Goal: Complete application form: Complete application form

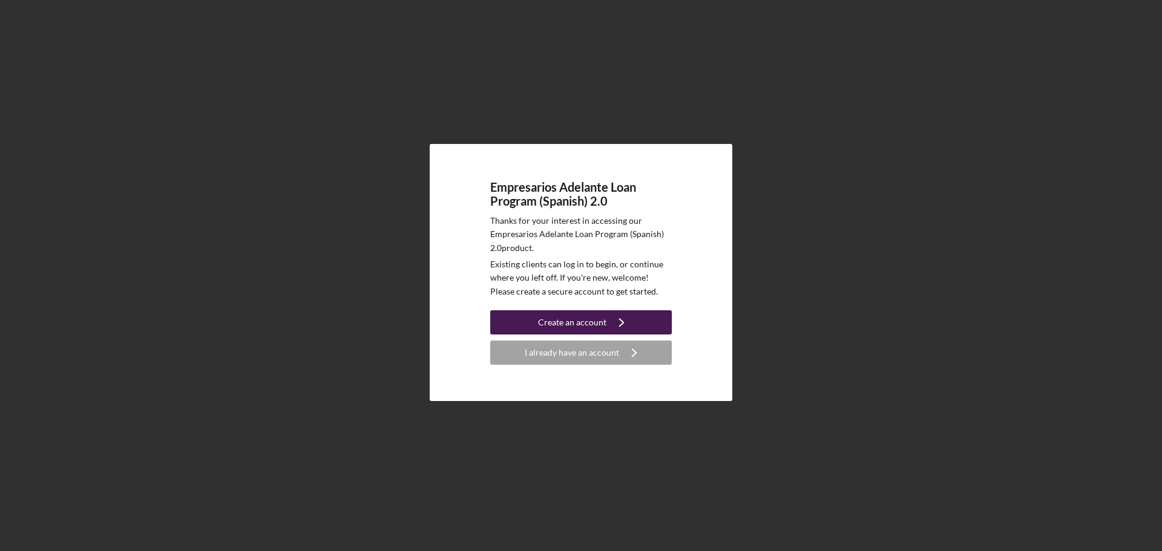
click at [589, 322] on div "Create an account" at bounding box center [572, 322] width 68 height 24
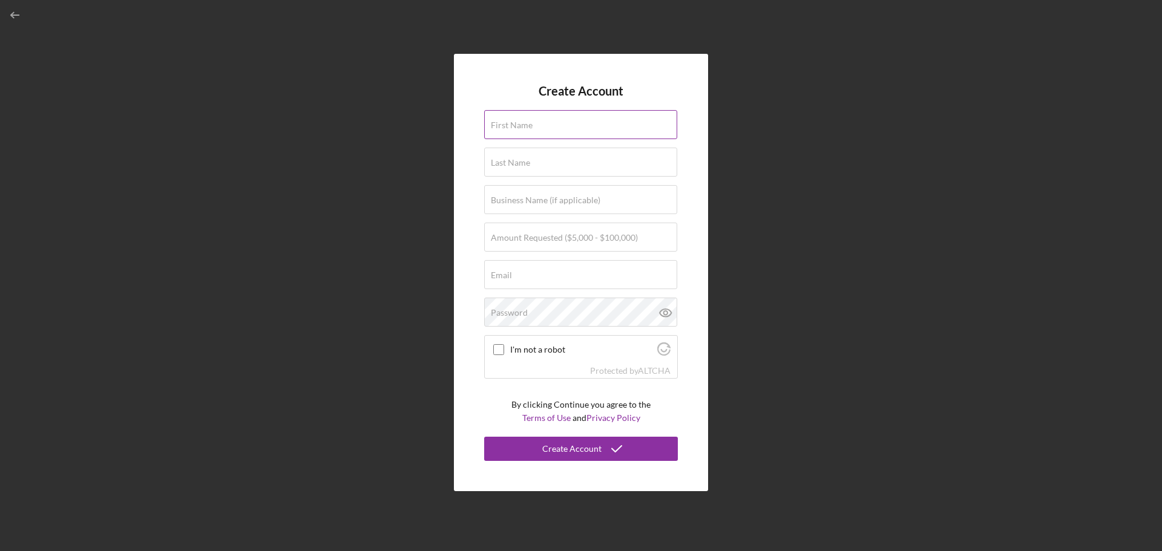
click at [521, 123] on label "First Name" at bounding box center [512, 125] width 42 height 10
click at [521, 123] on input "First Name" at bounding box center [580, 124] width 193 height 29
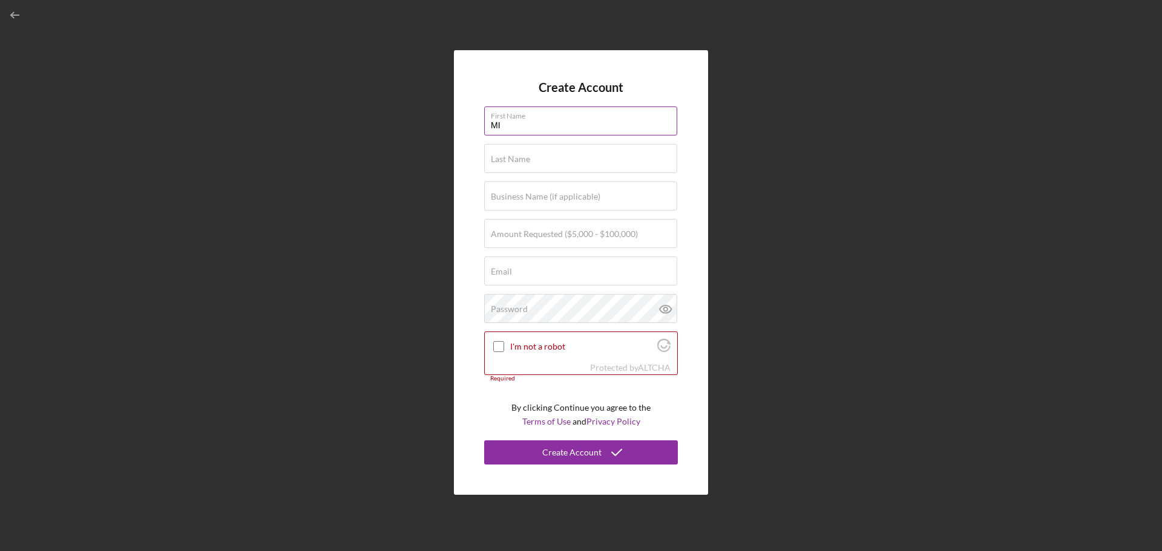
type input "M"
type input "[PERSON_NAME]"
type input "MISSION HISPANA INC"
type input "$50,000"
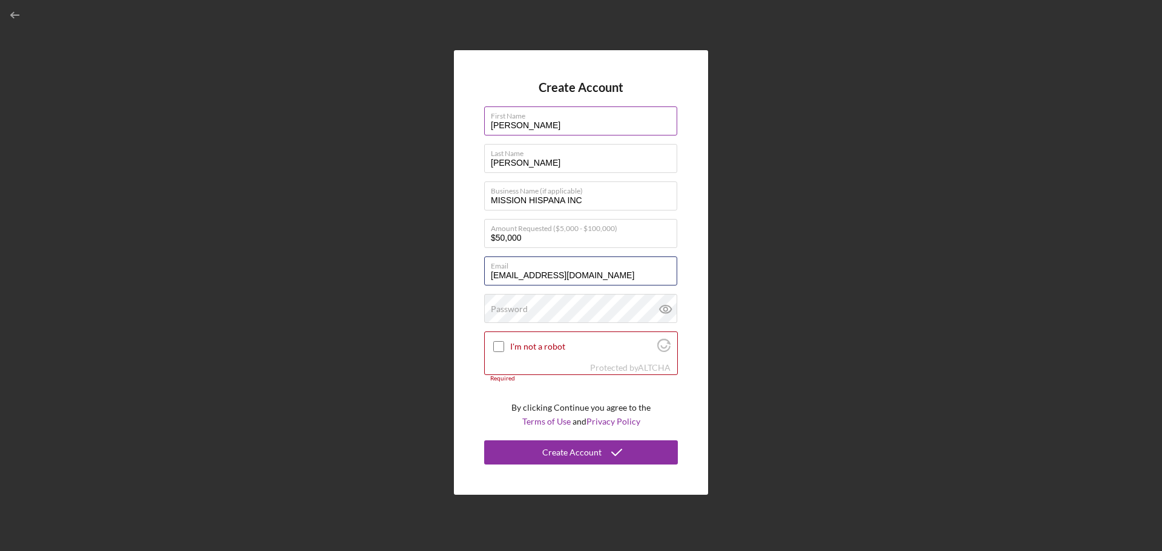
type input "[EMAIL_ADDRESS][DOMAIN_NAME]"
click at [493, 341] on input "I'm not a robot" at bounding box center [498, 346] width 11 height 11
checkbox input "true"
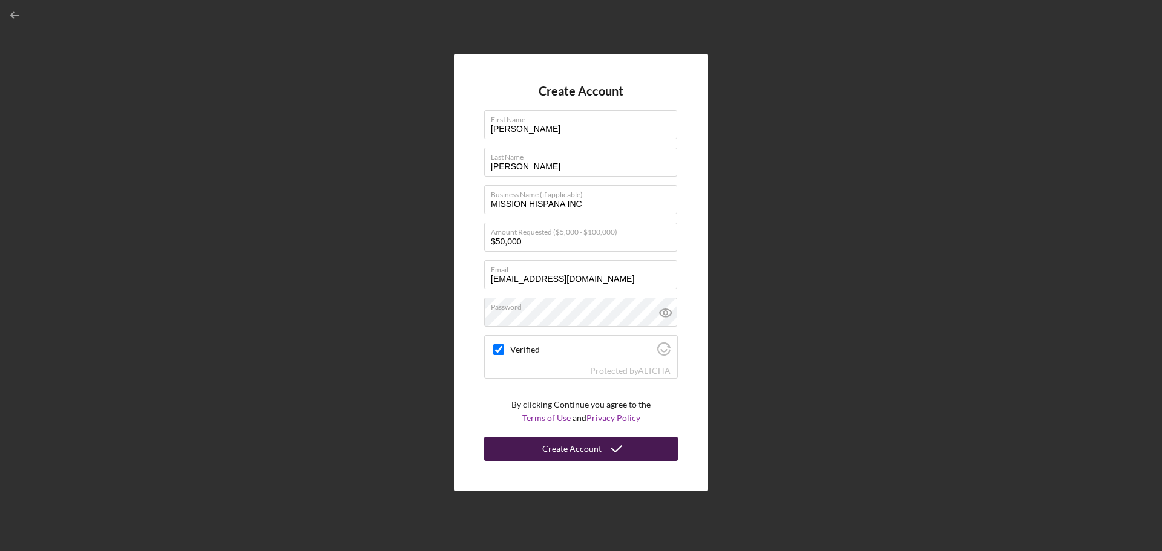
click at [630, 450] on button "Create Account" at bounding box center [581, 449] width 194 height 24
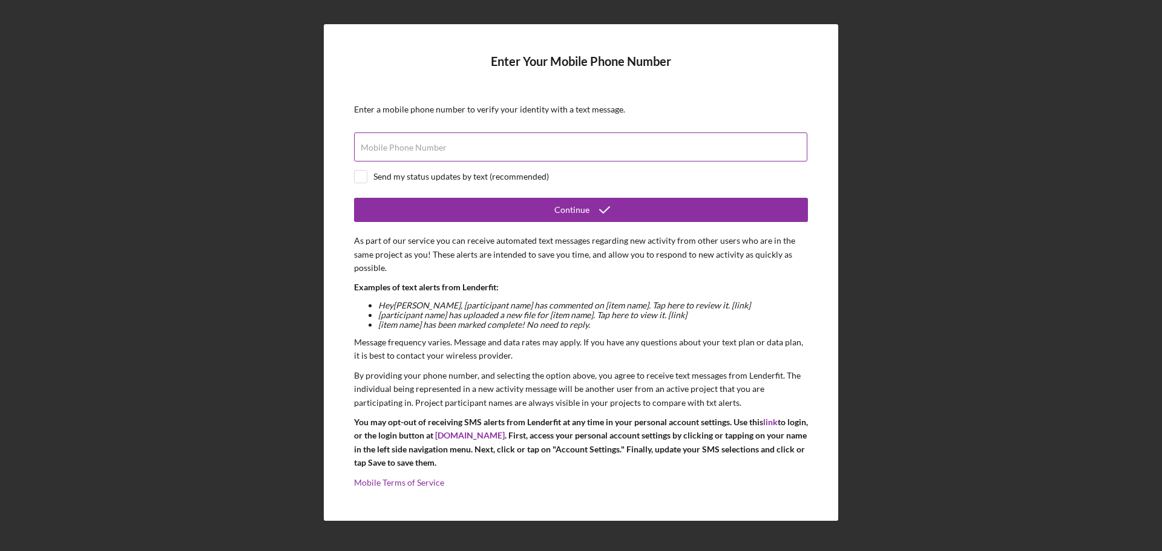
click at [503, 154] on input "Mobile Phone Number" at bounding box center [580, 146] width 453 height 29
type input "[PHONE_NUMBER]"
click at [364, 177] on input "checkbox" at bounding box center [361, 177] width 12 height 12
checkbox input "true"
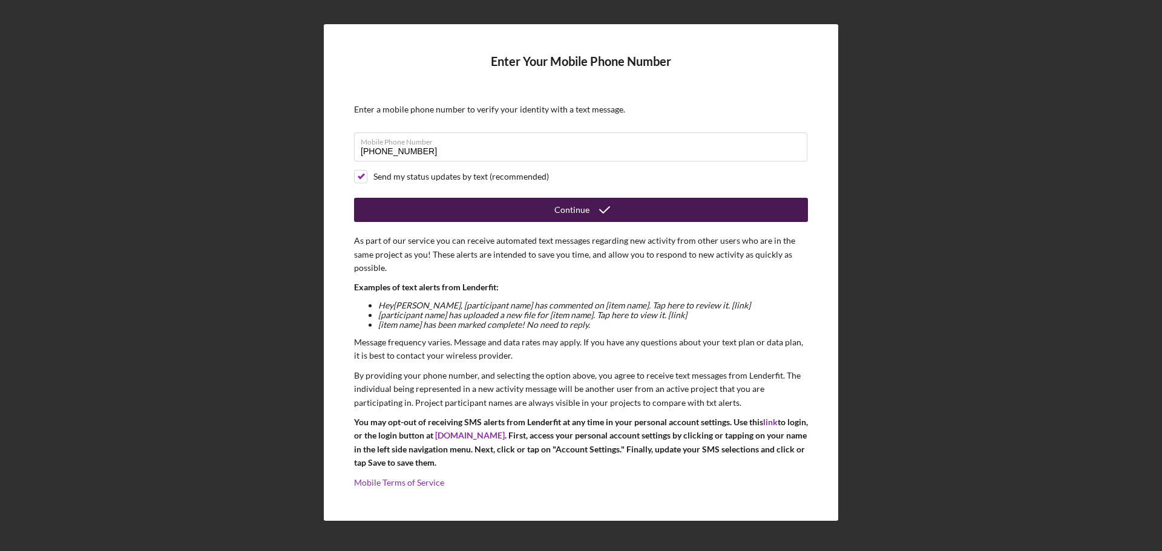
click at [620, 202] on button "Continue" at bounding box center [581, 210] width 454 height 24
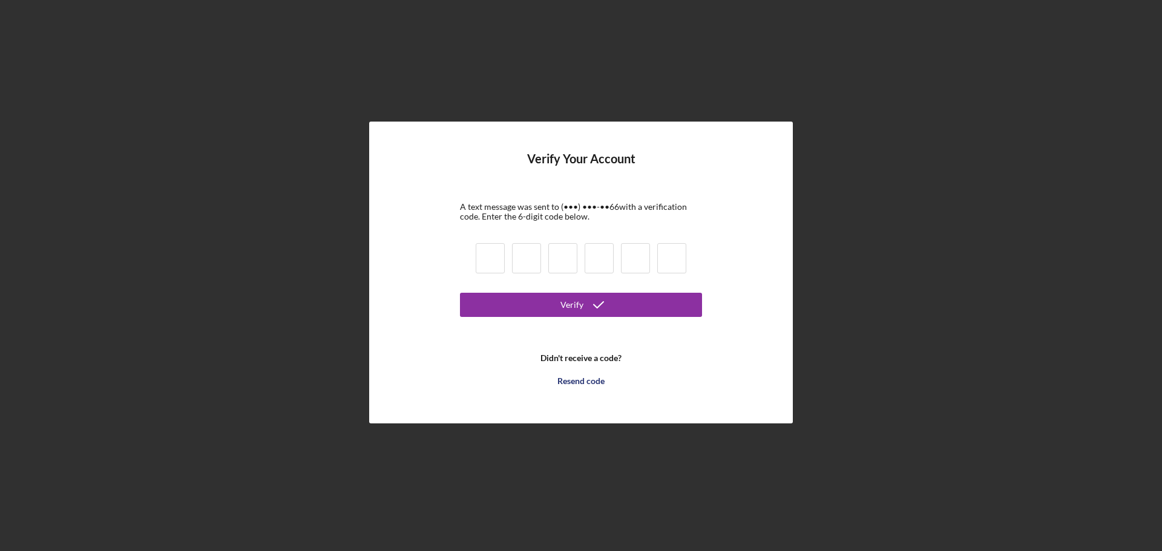
click at [606, 356] on b "Didn't receive a code?" at bounding box center [580, 358] width 81 height 10
click at [595, 385] on div "Resend code" at bounding box center [580, 381] width 47 height 24
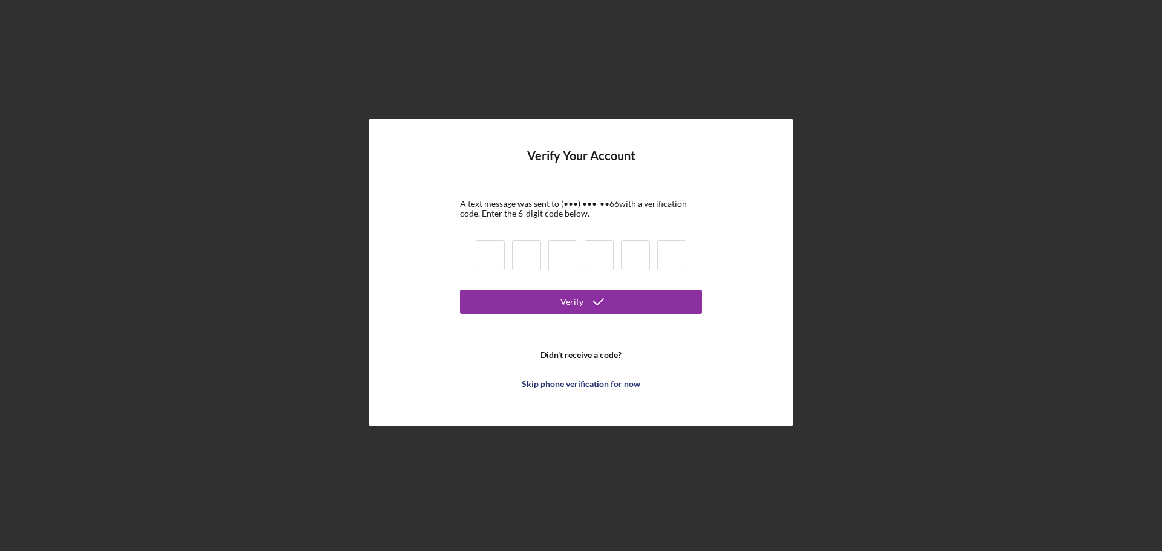
click at [595, 385] on div "Skip phone verification for now" at bounding box center [580, 384] width 119 height 24
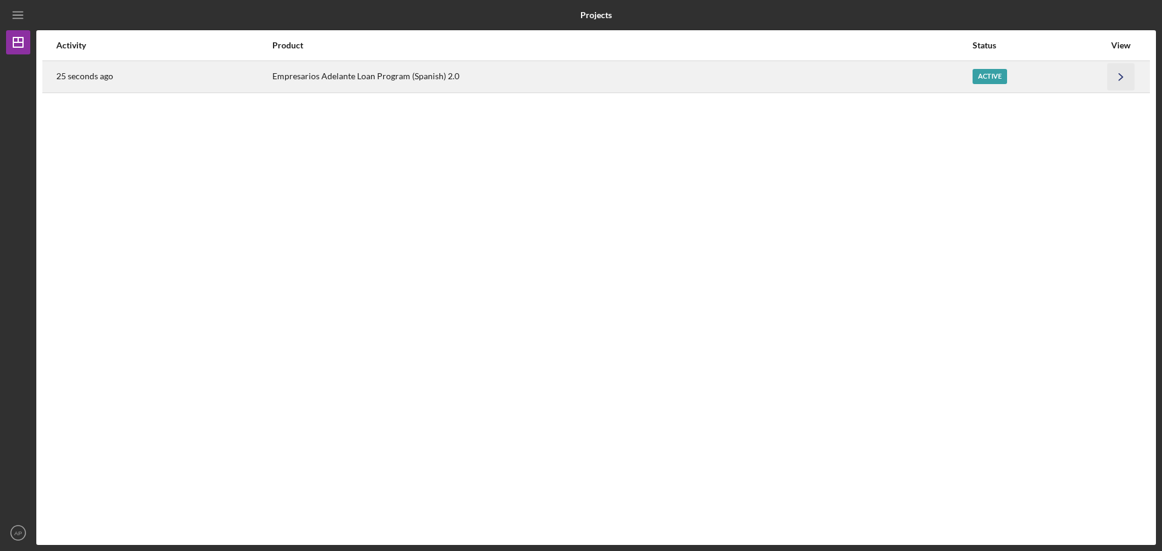
click at [1117, 77] on icon "Icon/Navigate" at bounding box center [1120, 76] width 27 height 27
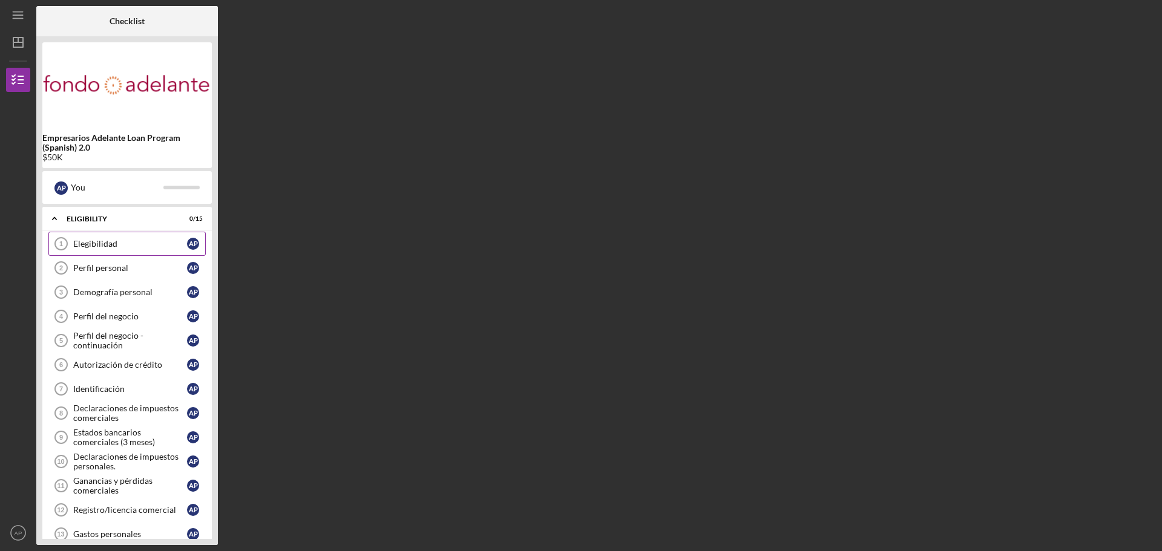
click at [88, 241] on div "Elegibilidad" at bounding box center [130, 244] width 114 height 10
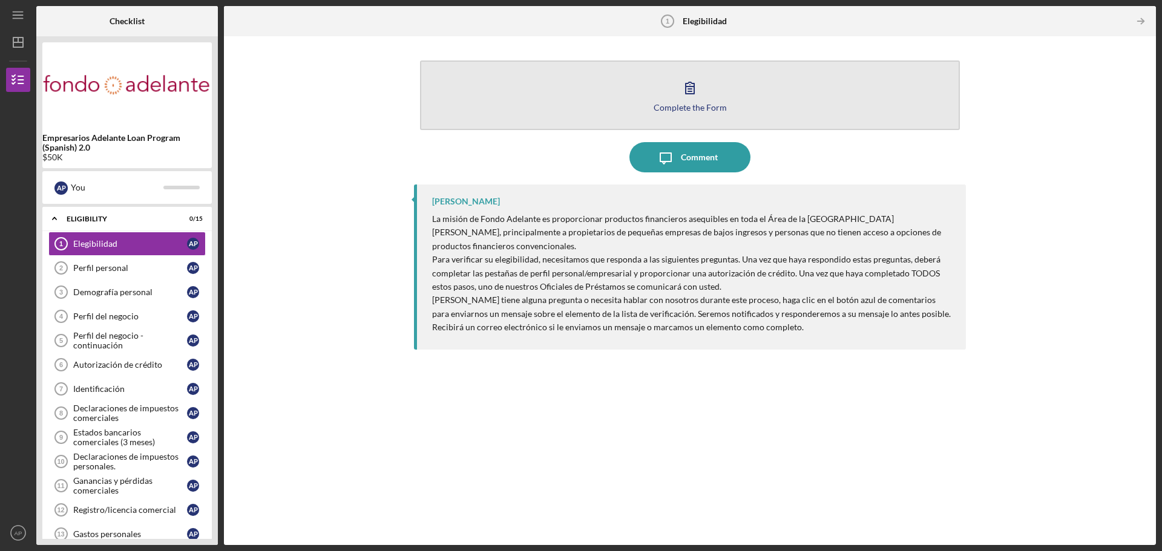
click at [710, 94] on button "Complete the Form Form" at bounding box center [690, 95] width 540 height 70
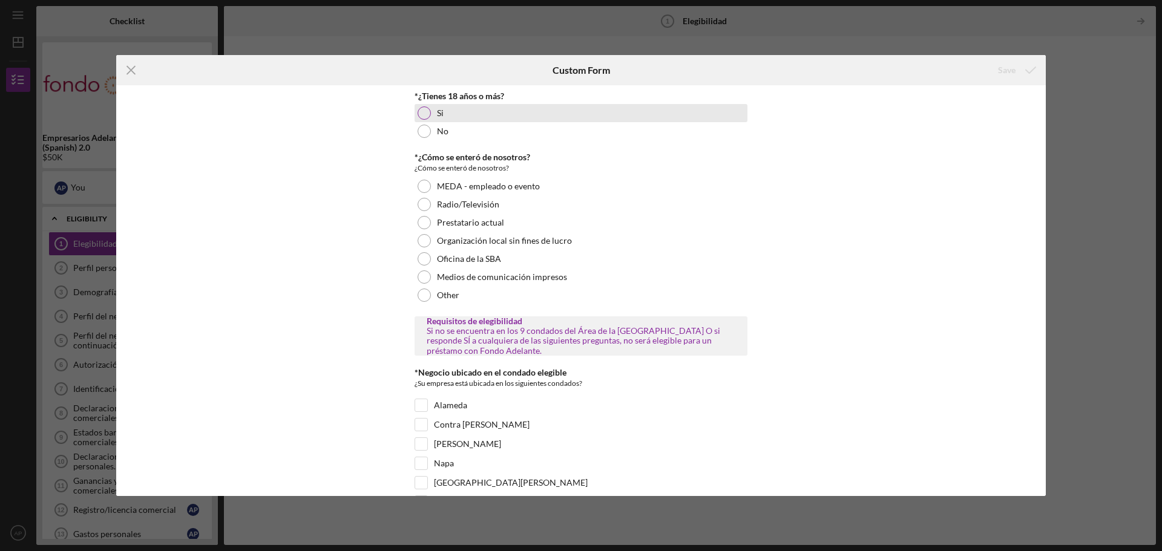
click at [428, 119] on div "Si" at bounding box center [580, 113] width 333 height 18
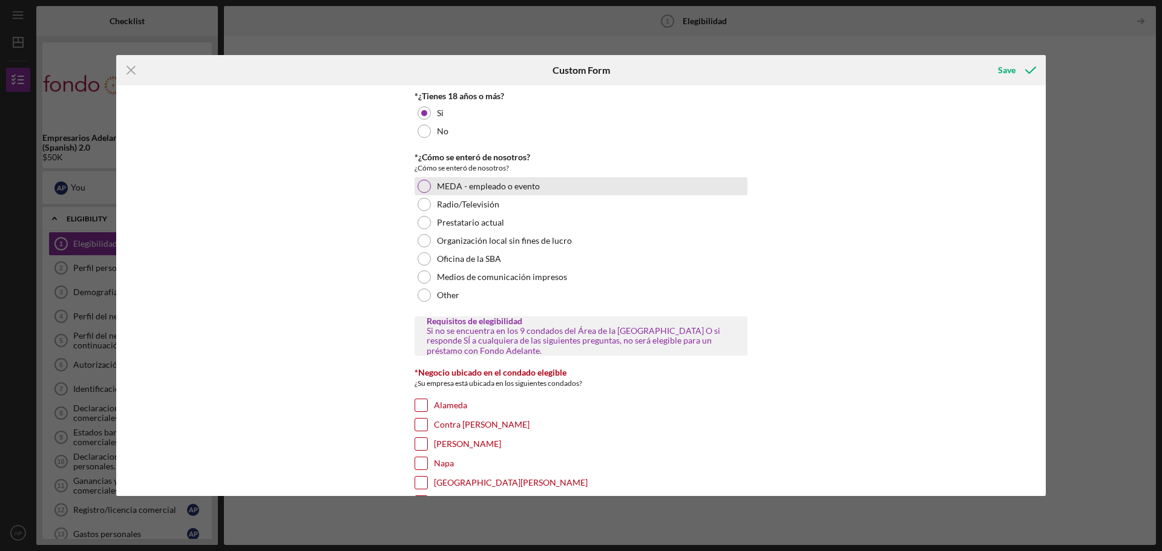
click at [424, 190] on div at bounding box center [423, 186] width 13 height 13
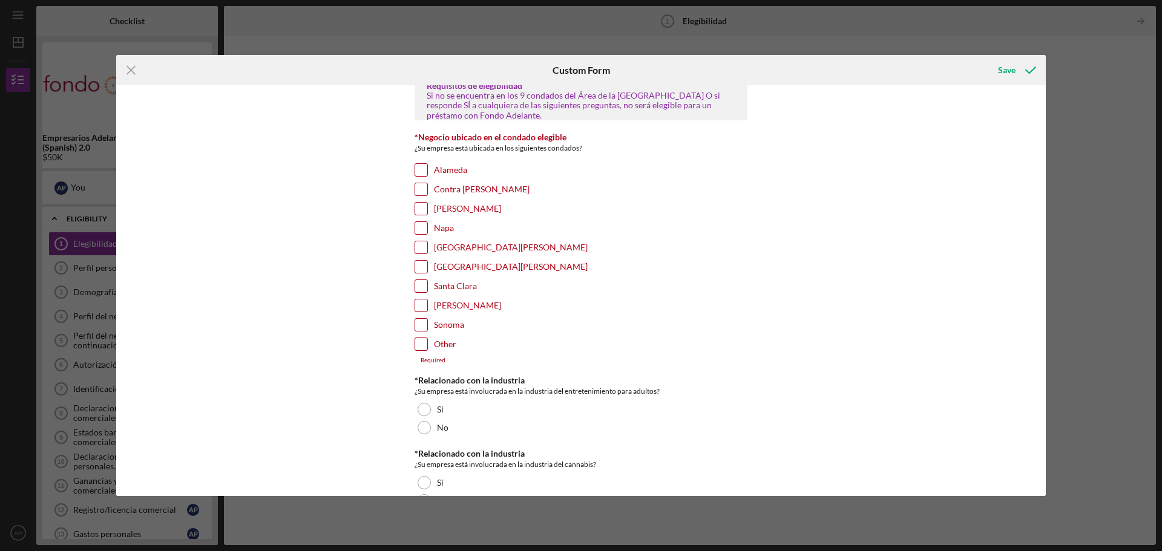
scroll to position [242, 0]
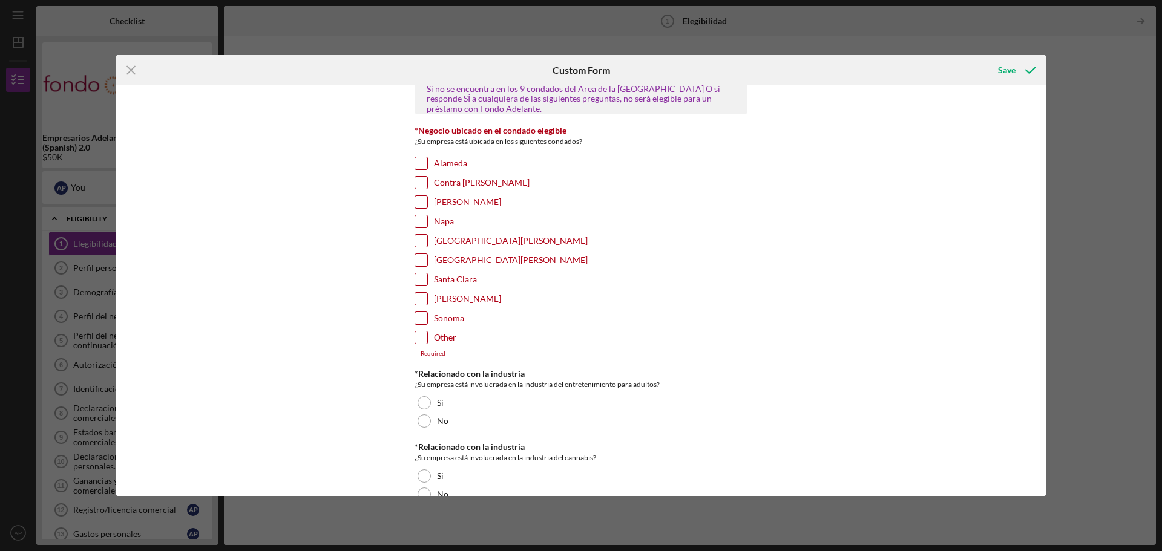
click at [419, 240] on input "[GEOGRAPHIC_DATA][PERSON_NAME]" at bounding box center [421, 241] width 12 height 12
checkbox input "true"
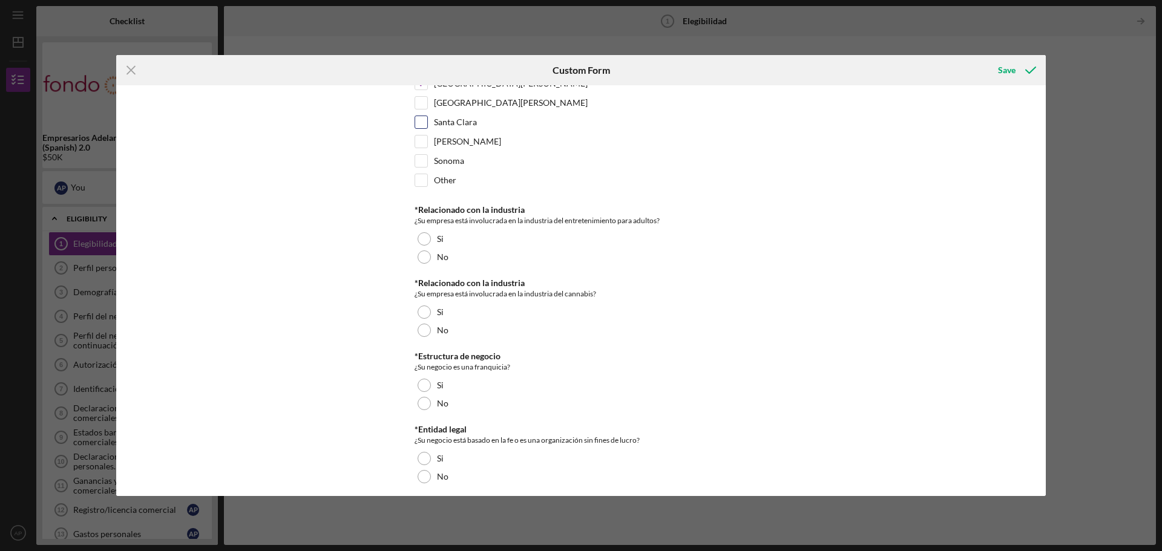
scroll to position [407, 0]
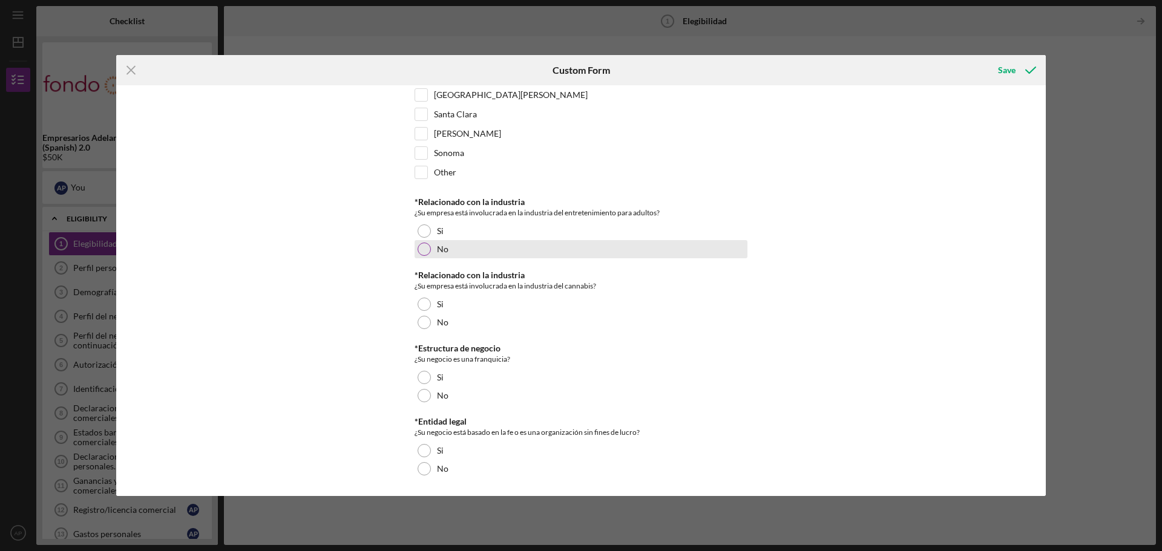
click at [485, 250] on div "No" at bounding box center [580, 249] width 333 height 18
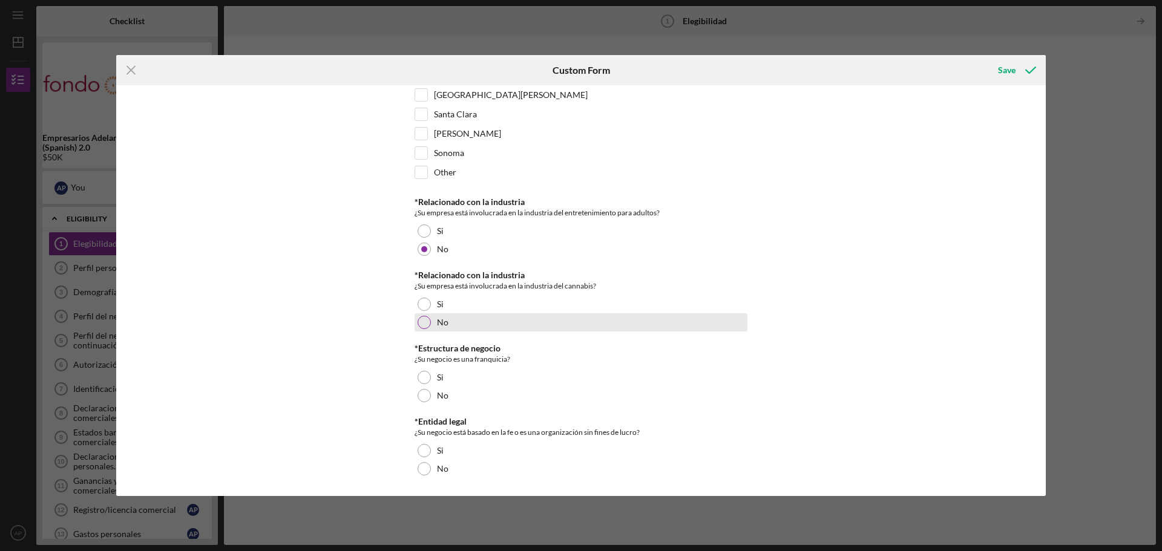
click at [457, 323] on div "No" at bounding box center [580, 322] width 333 height 18
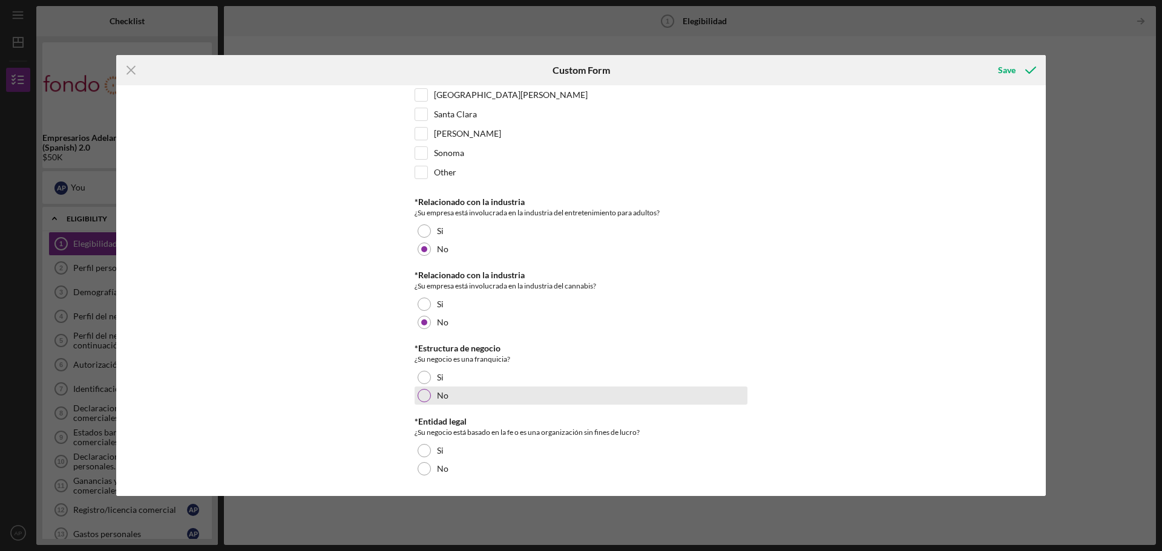
click at [457, 388] on div "No" at bounding box center [580, 396] width 333 height 18
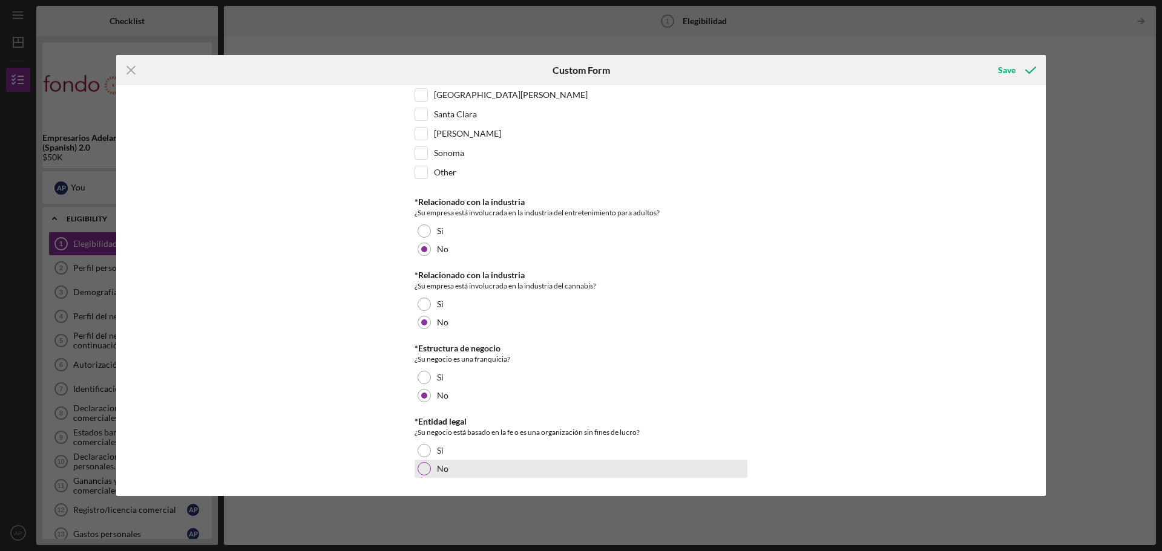
click at [451, 468] on div "No" at bounding box center [580, 469] width 333 height 18
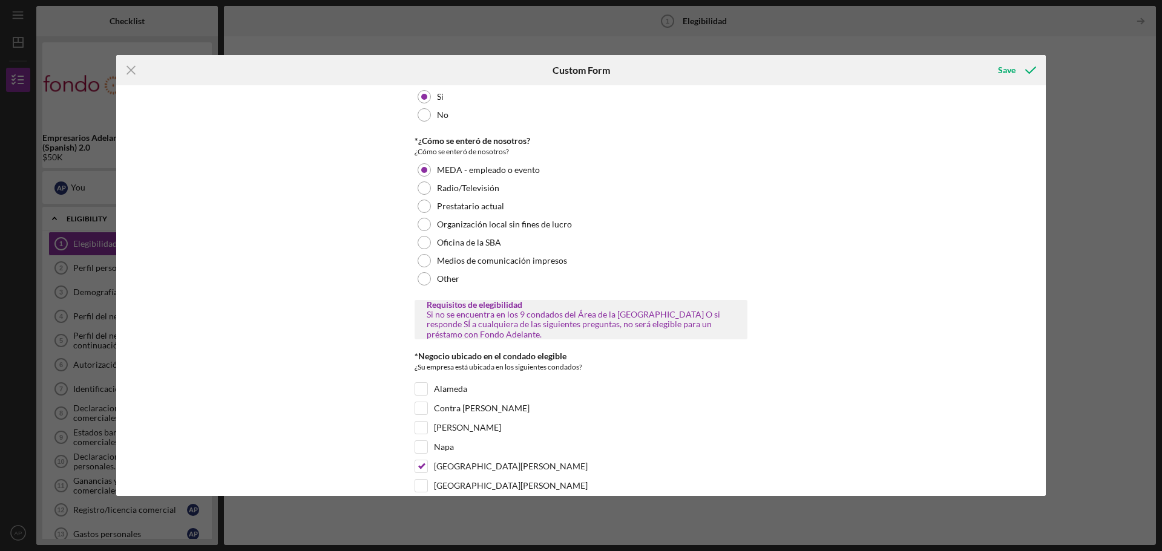
scroll to position [0, 0]
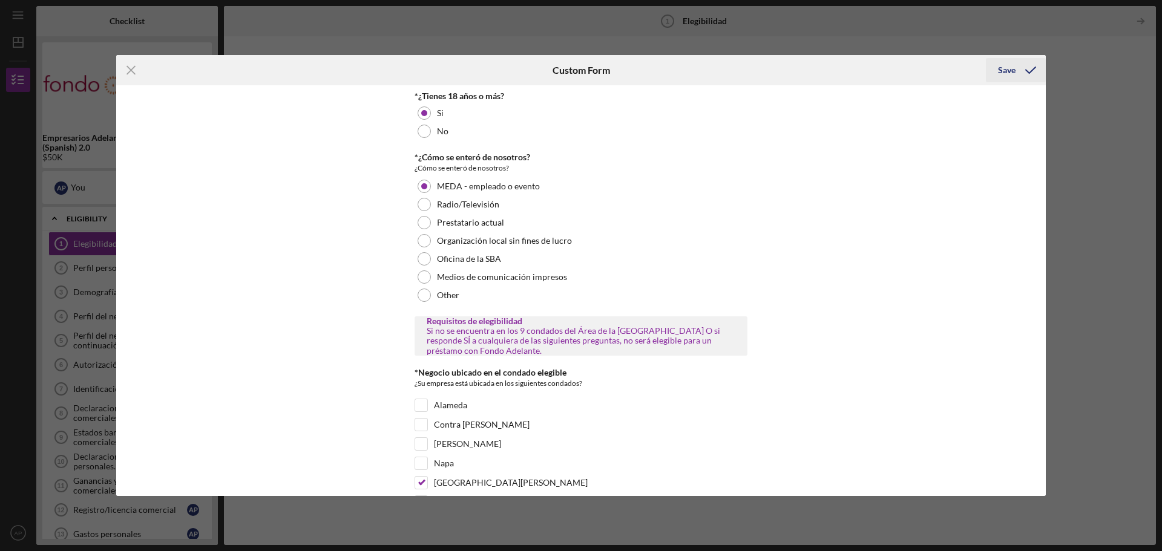
click at [1007, 69] on div "Save" at bounding box center [1007, 70] width 18 height 24
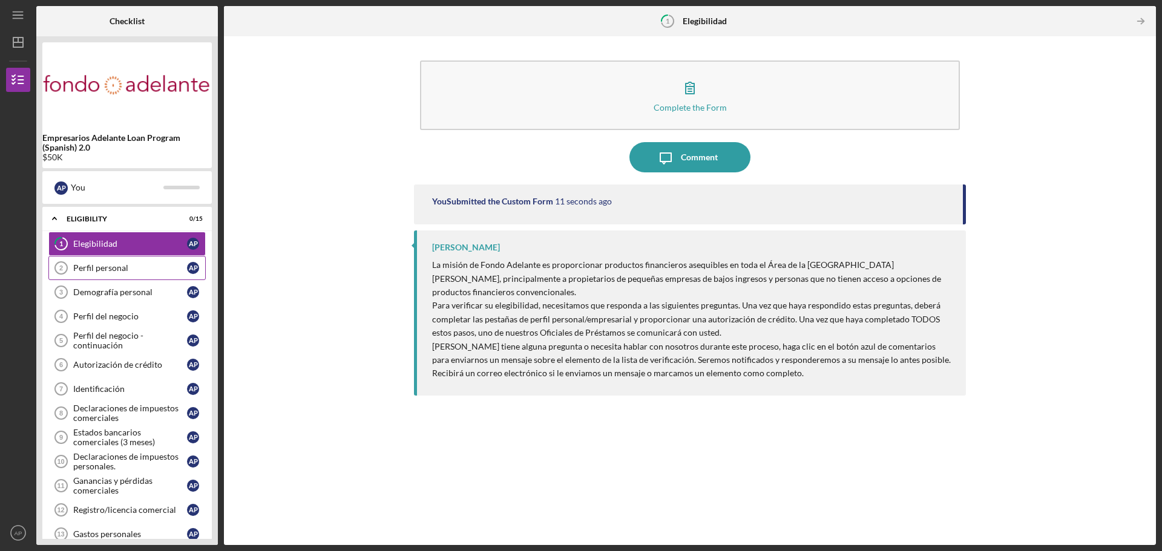
click at [119, 273] on link "Perfil personal 2 Perfil personal A P" at bounding box center [126, 268] width 157 height 24
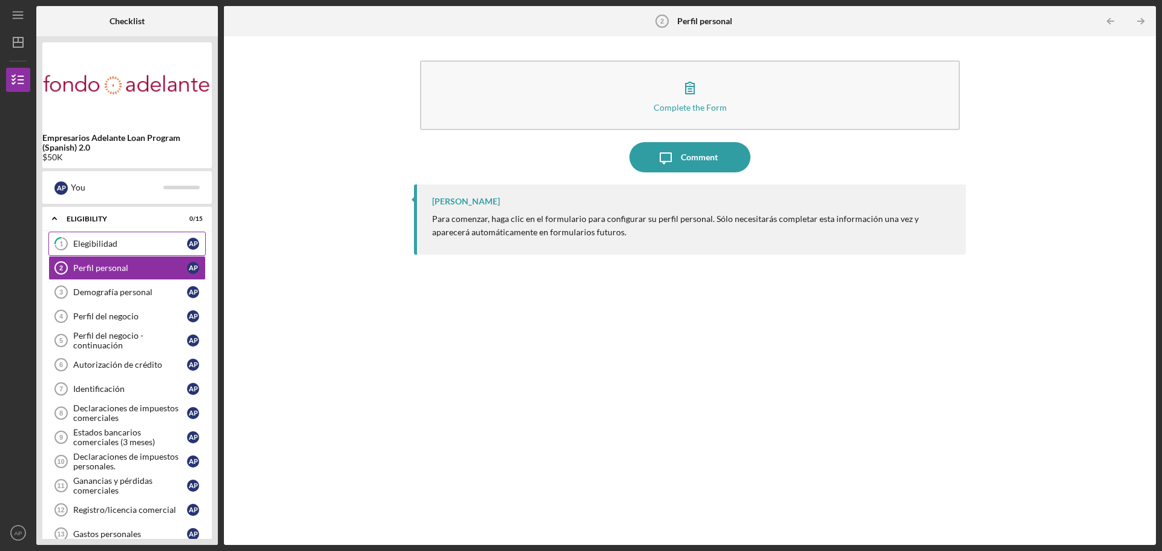
click at [113, 244] on div "Elegibilidad" at bounding box center [130, 244] width 114 height 10
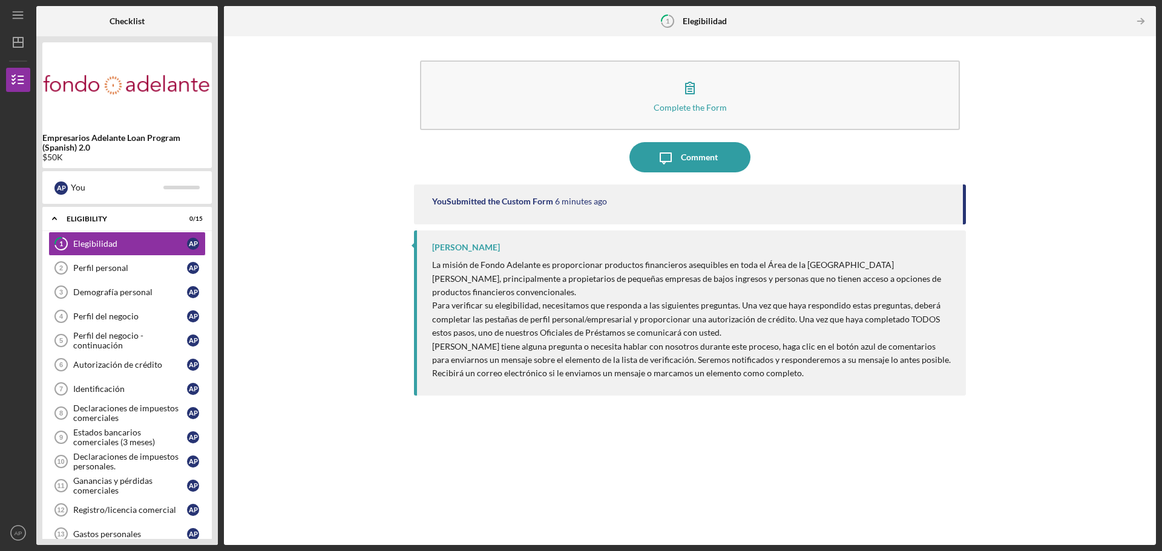
click at [990, 272] on div "Complete the Form Form Icon/Message Comment You Submitted the Custom Form 6 min…" at bounding box center [690, 290] width 920 height 497
